Goal: Navigation & Orientation: Find specific page/section

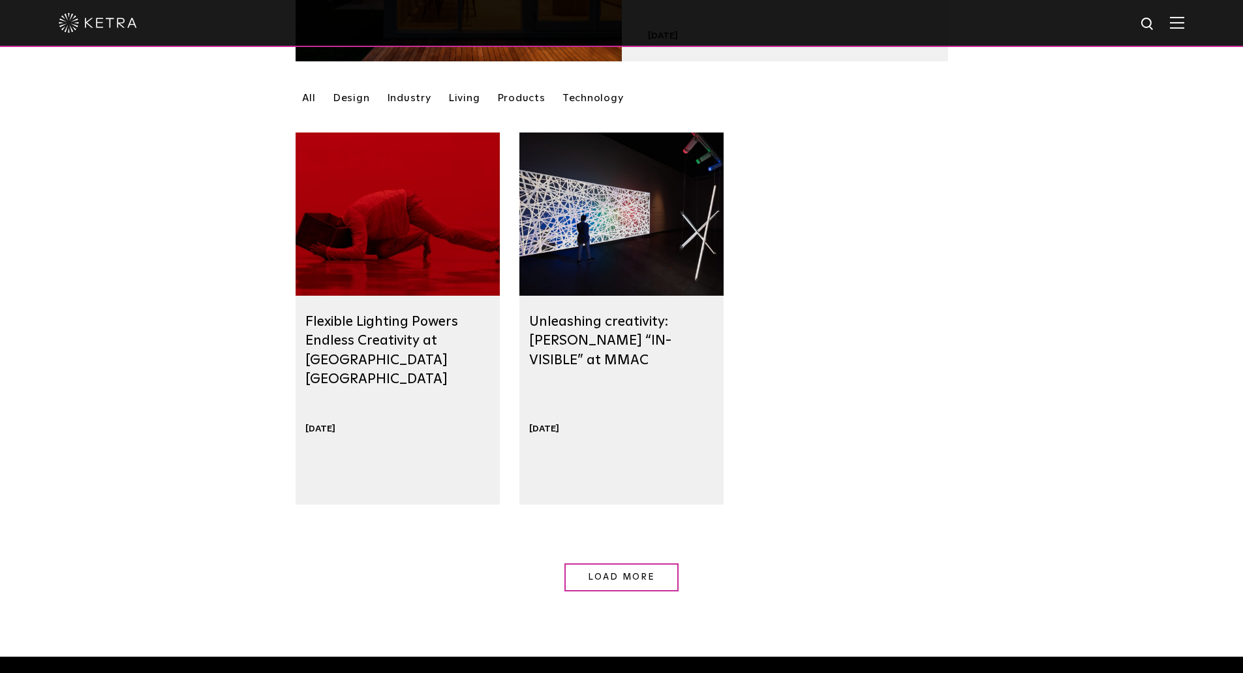
scroll to position [196, 0]
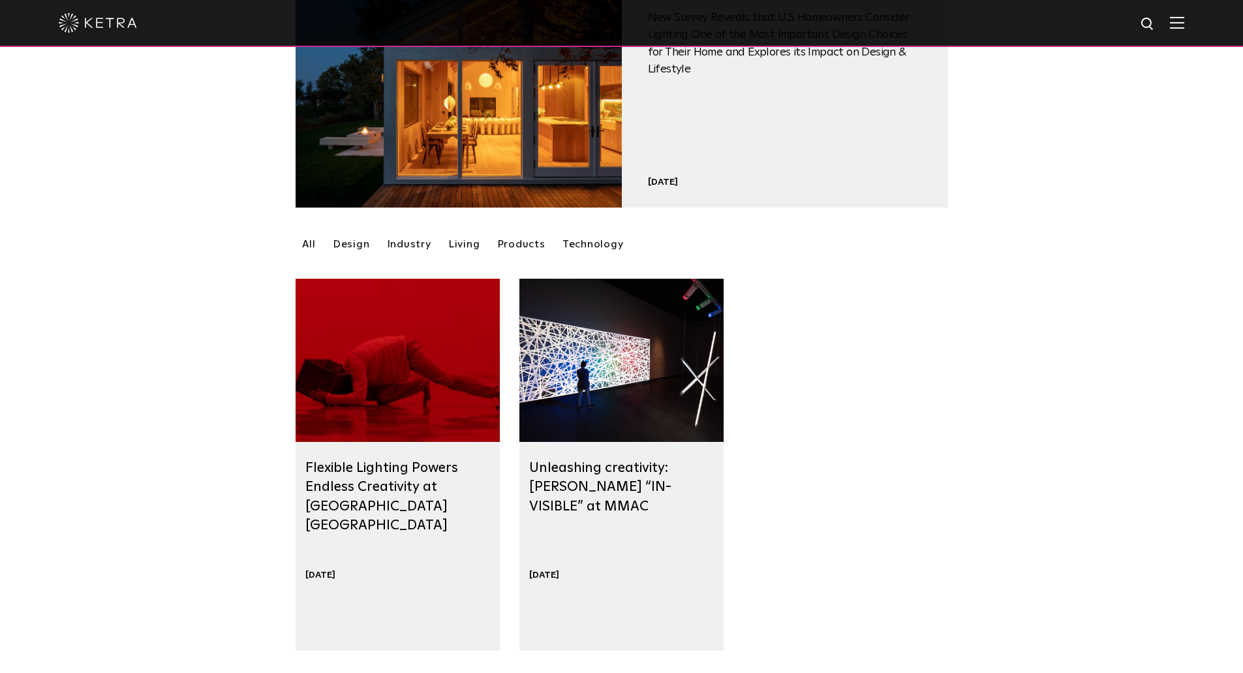
click at [507, 243] on link "Products" at bounding box center [521, 243] width 61 height 23
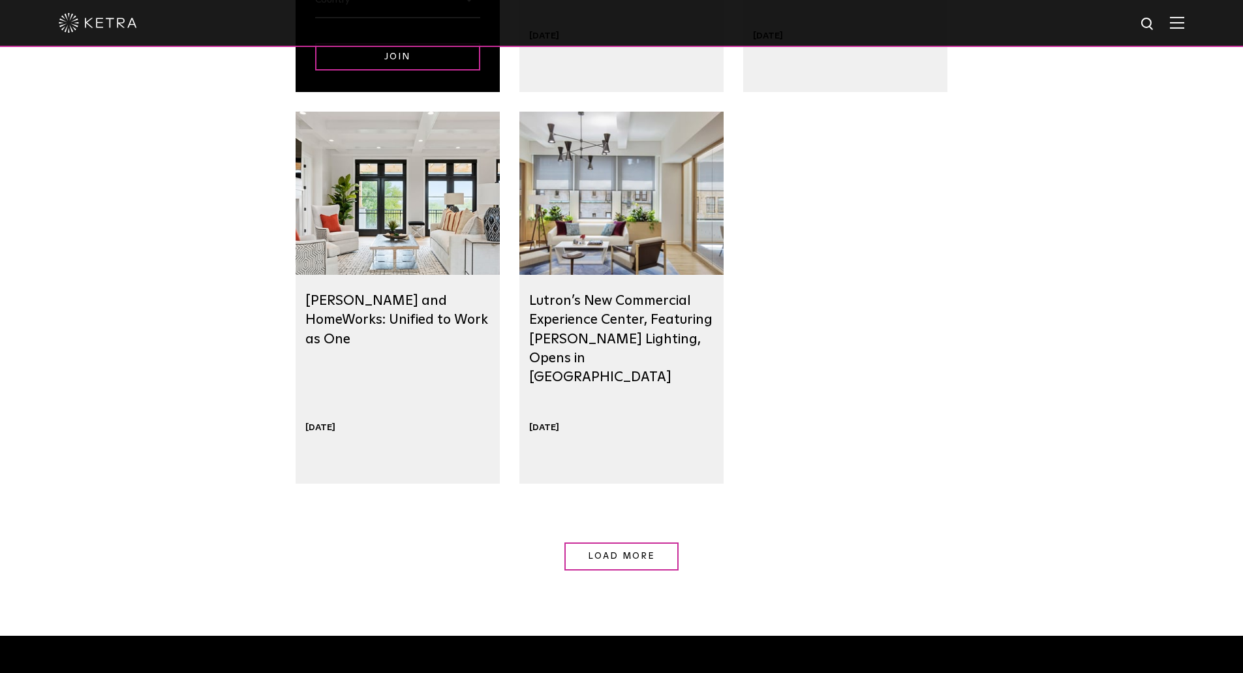
scroll to position [1305, 0]
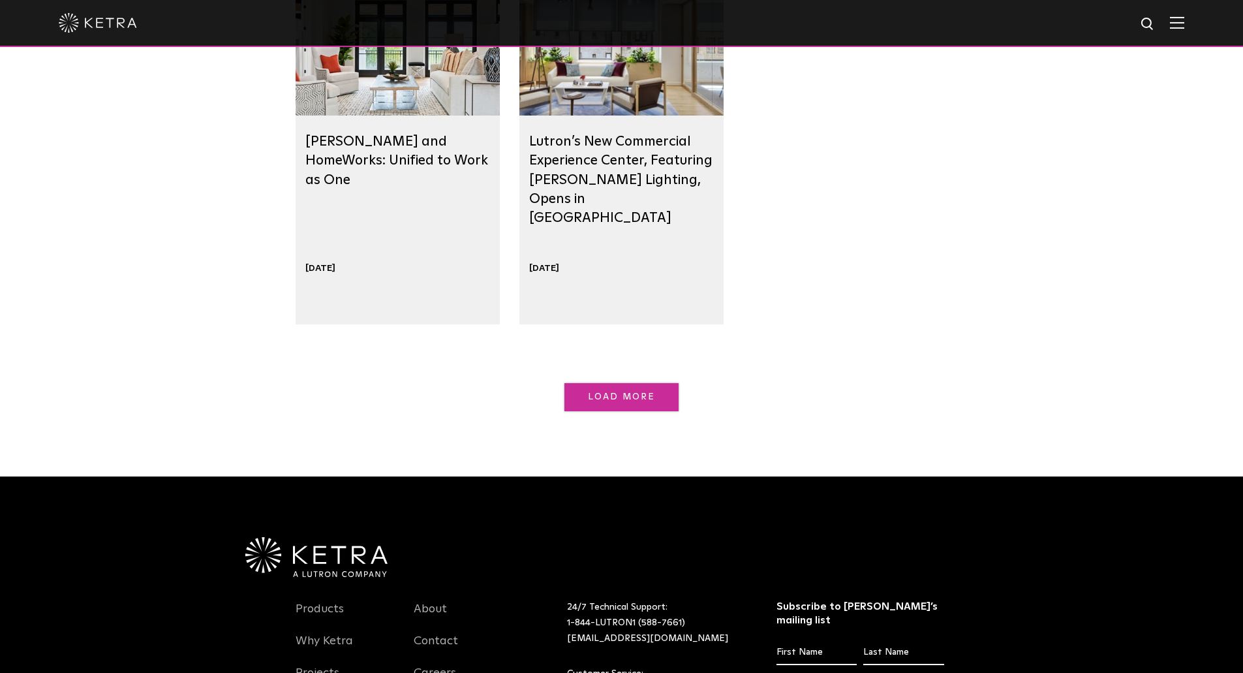
click at [584, 399] on link "Load More" at bounding box center [621, 397] width 114 height 28
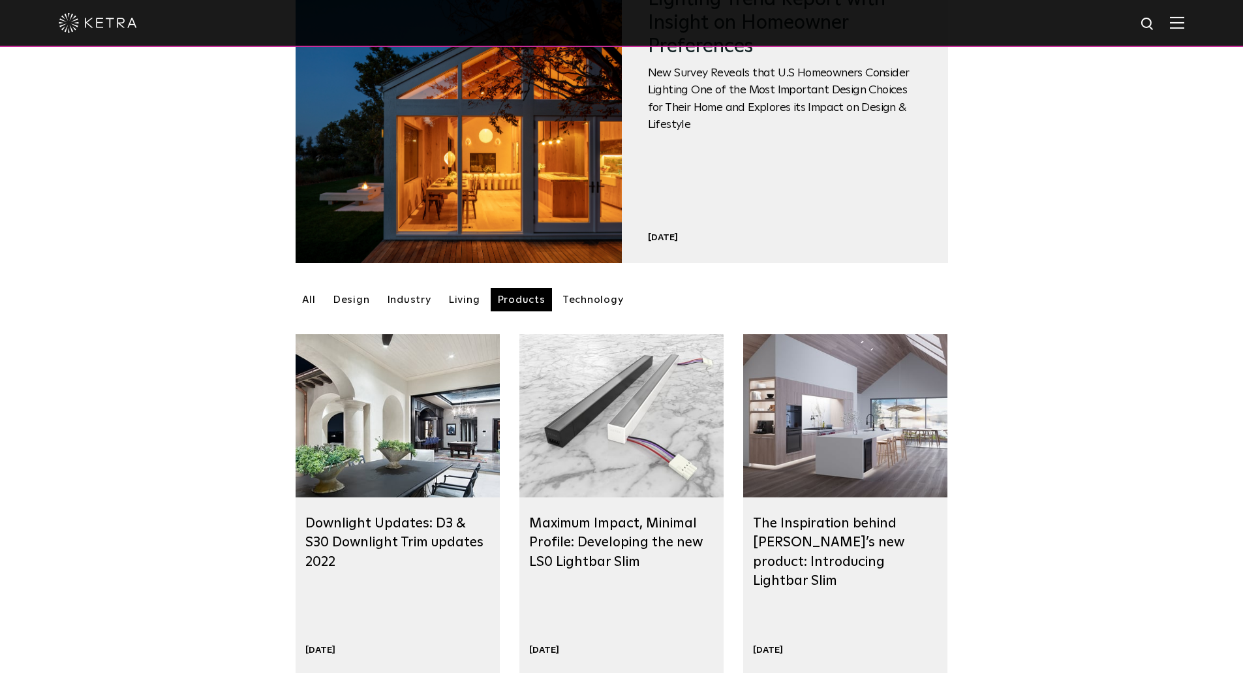
scroll to position [0, 0]
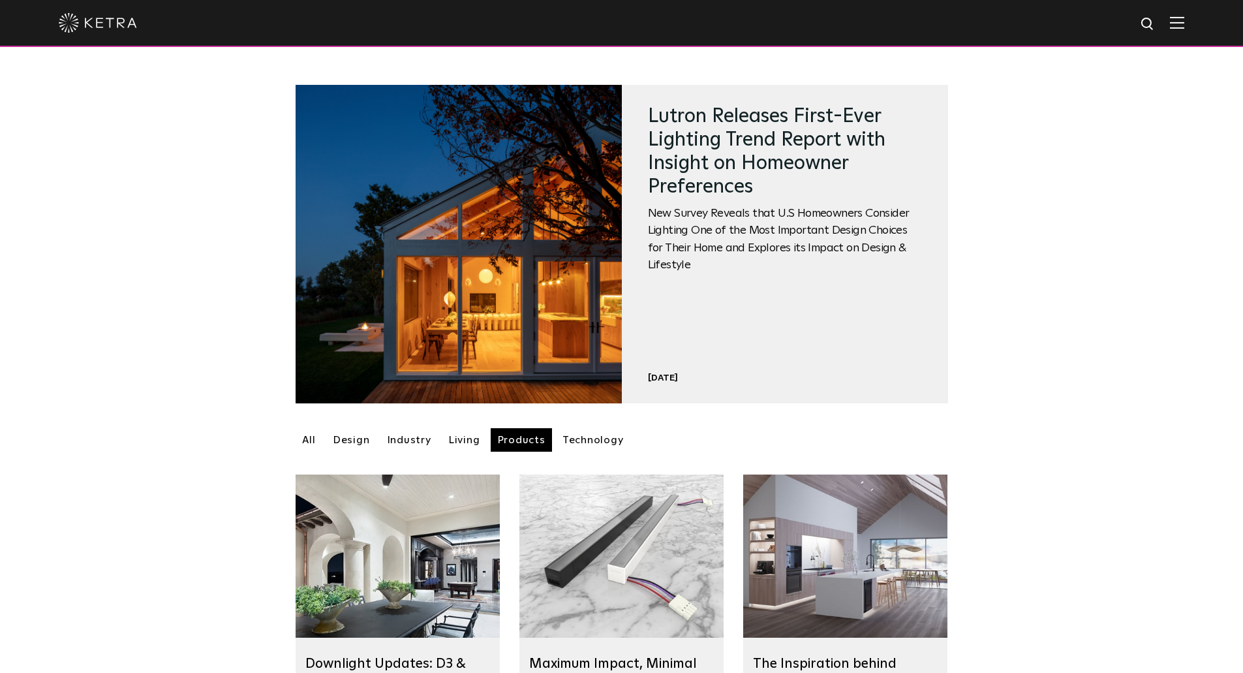
click at [591, 446] on link "Technology" at bounding box center [593, 439] width 74 height 23
